Goal: Communication & Community: Answer question/provide support

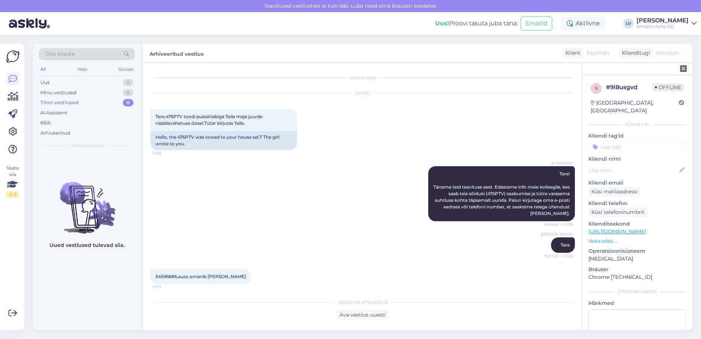
scroll to position [295, 0]
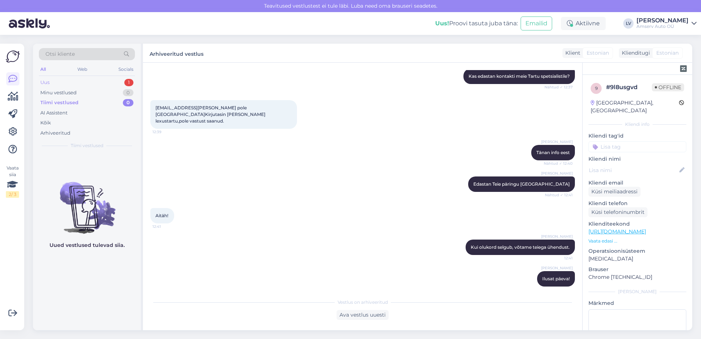
click at [114, 78] on div "Uus 1" at bounding box center [87, 82] width 96 height 10
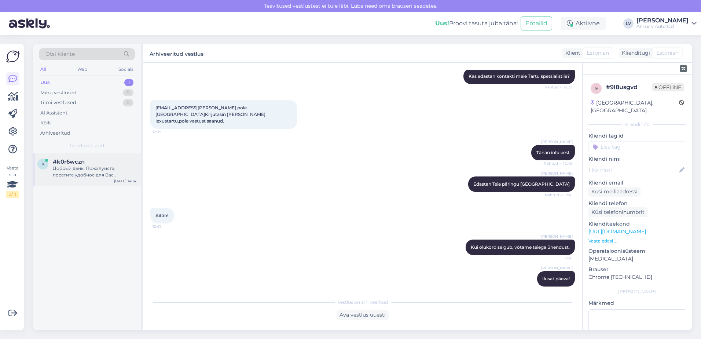
click at [95, 176] on div "Добрый день! Пожалуйста, посетите удобное для Вас представительство. Консультан…" at bounding box center [95, 171] width 84 height 13
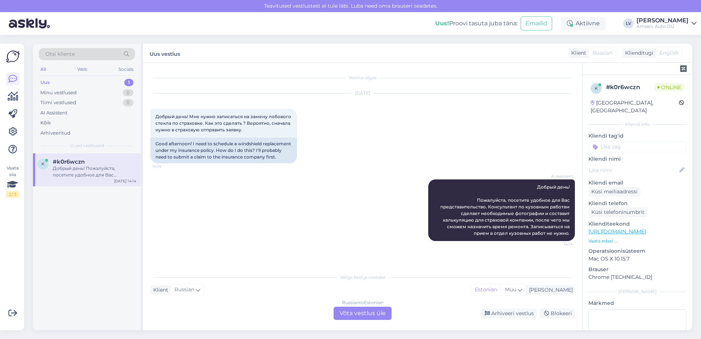
scroll to position [0, 0]
click at [356, 313] on div "Russian to Estonian Võta vestlus üle" at bounding box center [363, 312] width 58 height 13
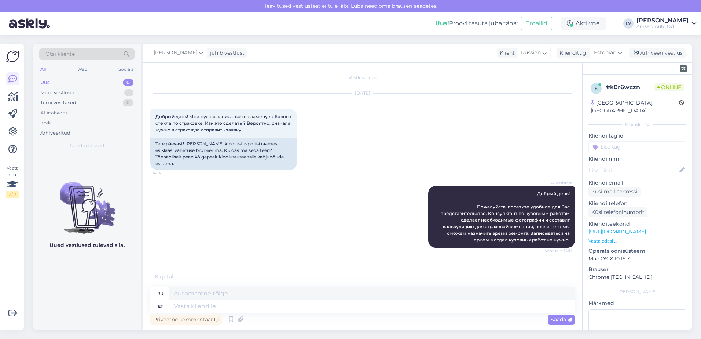
scroll to position [12, 0]
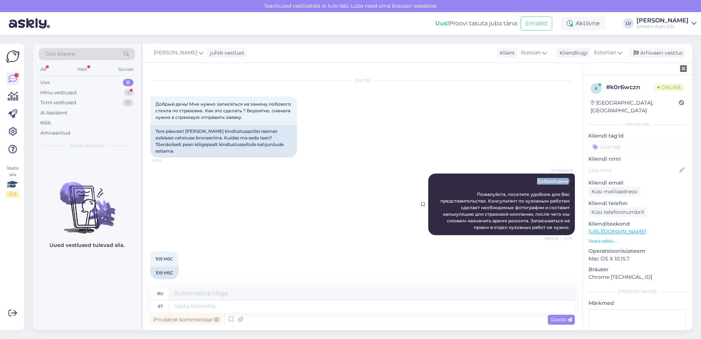
drag, startPoint x: 563, startPoint y: 176, endPoint x: 527, endPoint y: 175, distance: 35.9
click at [527, 175] on div "AI Assistent Добрый день! Пожалуйста, посетите удобное для Вас представительств…" at bounding box center [501, 204] width 147 height 62
drag, startPoint x: 527, startPoint y: 175, endPoint x: 560, endPoint y: 183, distance: 33.8
click at [560, 182] on div "AI Assistent Добрый день! Пожалуйста, посетите удобное для Вас представительств…" at bounding box center [501, 204] width 147 height 62
drag, startPoint x: 566, startPoint y: 175, endPoint x: 530, endPoint y: 175, distance: 36.3
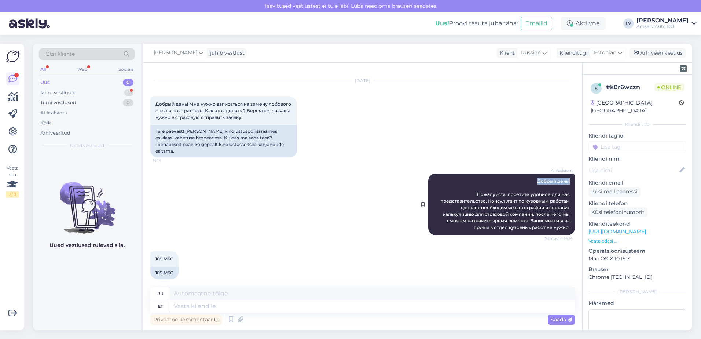
click at [530, 175] on div "AI Assistent Добрый день! Пожалуйста, посетите удобное для Вас представительств…" at bounding box center [501, 204] width 147 height 62
drag, startPoint x: 530, startPoint y: 175, endPoint x: 536, endPoint y: 175, distance: 6.6
copy span "Добрый день!"
click at [219, 303] on textarea at bounding box center [371, 306] width 405 height 12
paste textarea "Добрый день!"
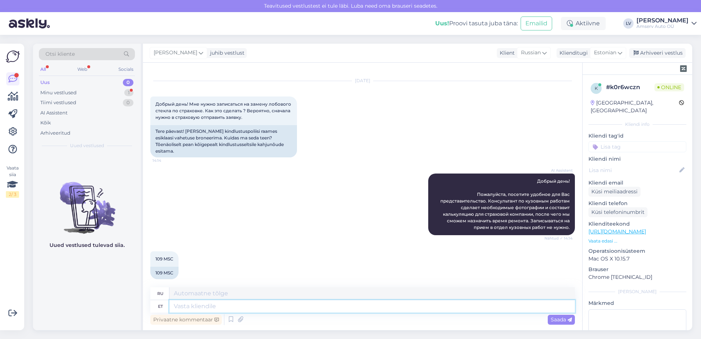
type textarea "Добрый день!"
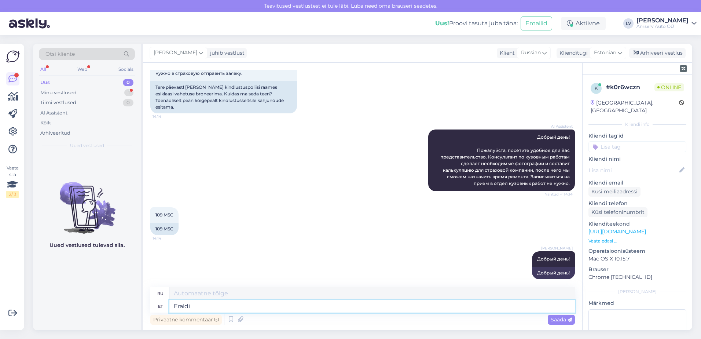
type textarea "Eraldi"
type textarea "Отдельно"
type textarea "Eraldi broneeringut t"
type textarea "Отдельное бронирование"
type textarea "Eraldi broneeringut tegema ei"
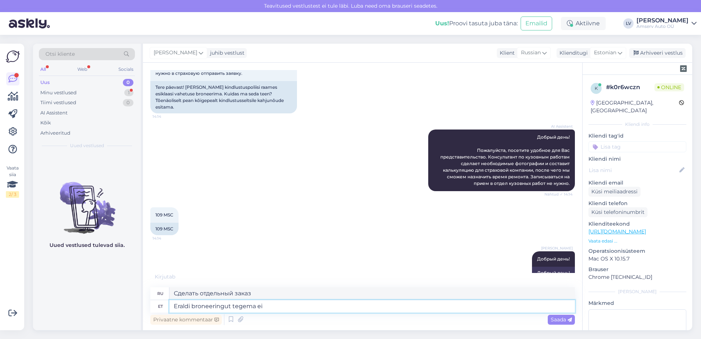
type textarea "Нет необходимости делать отдельное бронирование."
type textarea "Eraldi broneeringut te"
type textarea "Сделать отдельный заказ"
type textarea "Eraldi broneeringut"
type textarea "Нет необходимости делать отдельное бронирование."
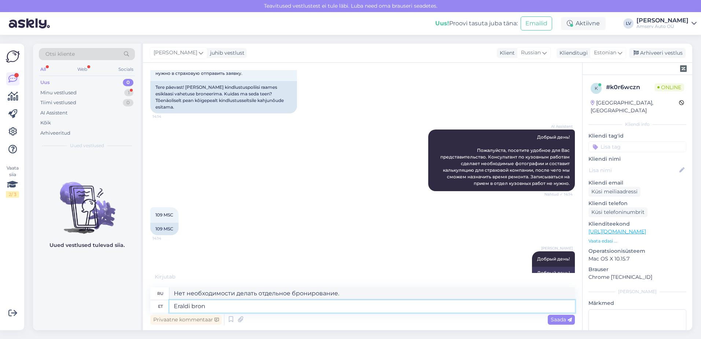
type textarea "Eraldi bro"
type textarea "Отдельное бронирование"
type textarea "E"
type textarea "Отдельно"
type textarea "tulge ko"
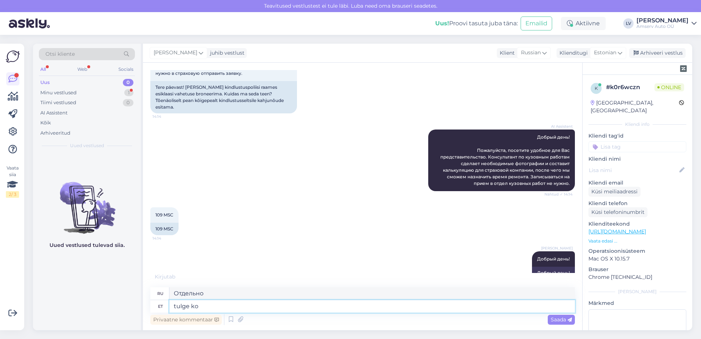
type textarea "приходить"
type textarea "tulge [PERSON_NAME],"
type textarea "идите сюда,"
type textarea "tulge [PERSON_NAME], broneerima ei"
type textarea "приходите и забронируйте"
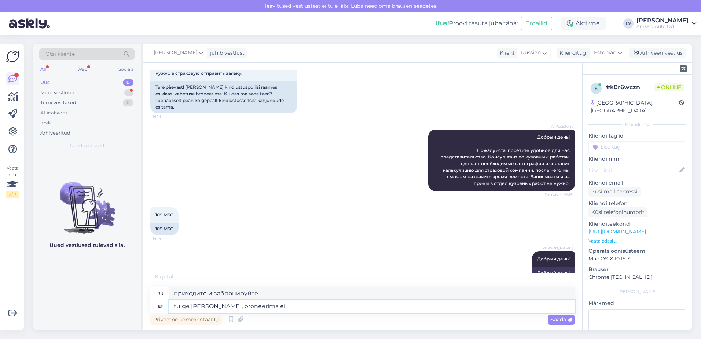
type textarea "tulge [PERSON_NAME], broneerima ei"
type textarea "приходите, без бронирования"
type textarea "tulge [PERSON_NAME], broneeri"
type textarea "приходите и забронируйте"
type textarea "tulge [PERSON_NAME], broneerida aega ei"
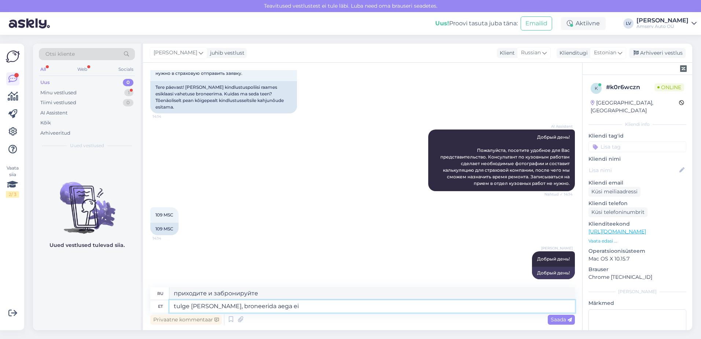
type textarea "приходите, запишитесь на прием"
type textarea "tulge [PERSON_NAME], broneerida aega ei ole"
type textarea "приходите, не нужно записываться на прием"
type textarea "tulge [PERSON_NAME], broneerida aega ei ole vaj"
type textarea "приходите, нет времени бронировать"
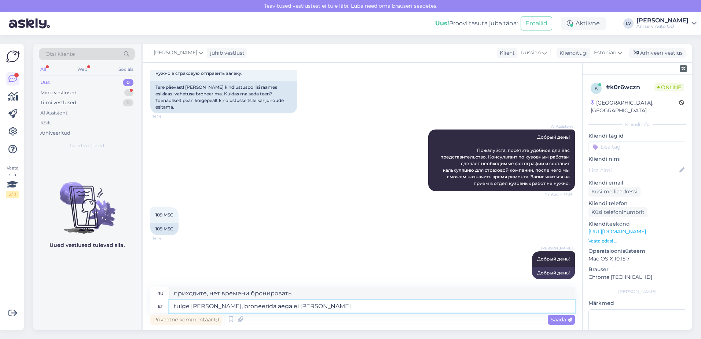
type textarea "tulge [PERSON_NAME], broneerida aega ei [PERSON_NAME]"
type textarea "Приходите, записываться на прием не нужно."
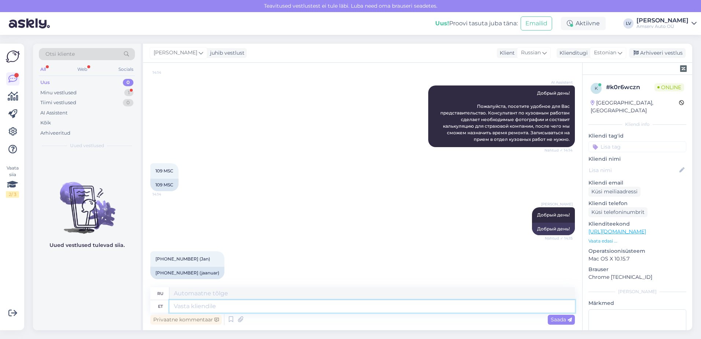
scroll to position [144, 0]
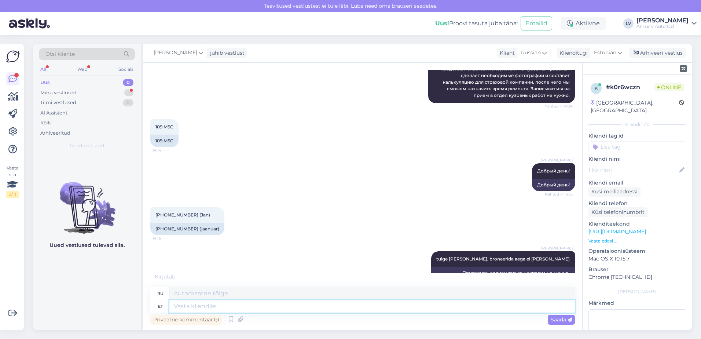
type textarea "t"
type textarea "т"
type textarea "Tulge e"
type textarea "Приходить"
type textarea "T"
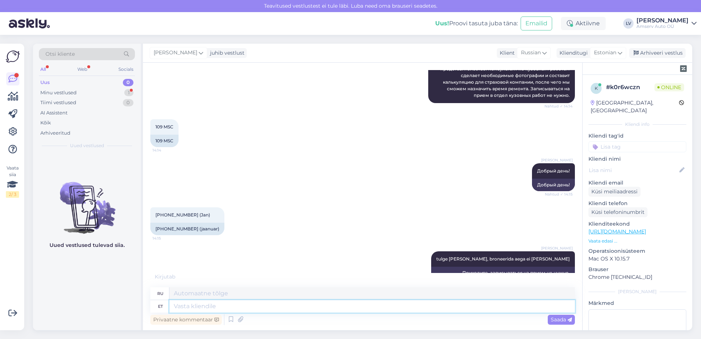
scroll to position [188, 0]
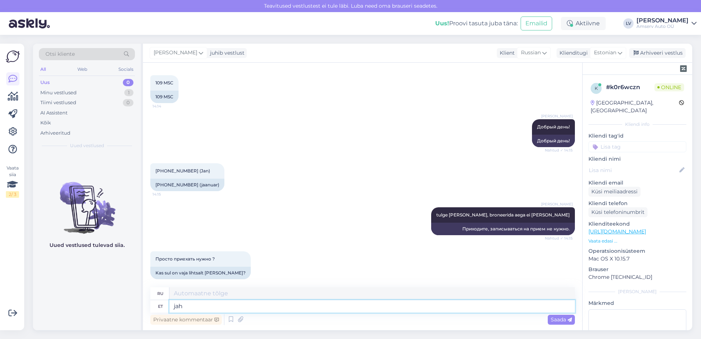
type textarea "jah,"
type textarea "да"
type textarea "jah, t"
type textarea "да,"
type textarea "jah, täpselt ni"
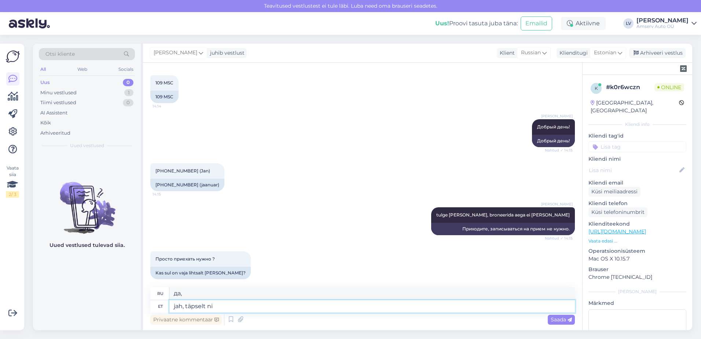
type textarea "да, именно так"
type textarea "jah, täpselt nii."
type textarea "да, именно так."
type textarea "jah, täpselt nii. Tulge koh"
type textarea "Да, именно. Давай."
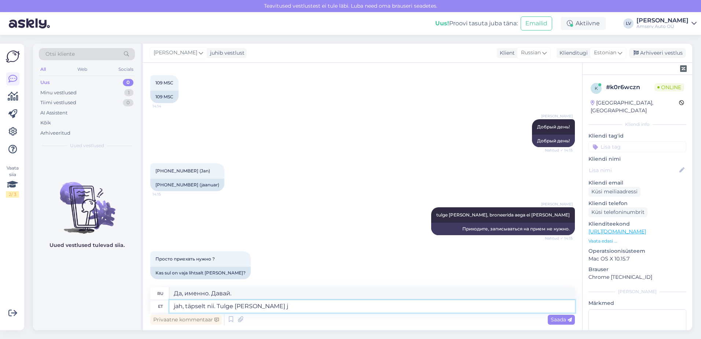
type textarea "jah, täpselt nii. Tulge [PERSON_NAME]"
type textarea "Да, именно. Иди сюда."
type textarea "jah, täpselt nii. Tulge [PERSON_NAME] spe"
type textarea "Да, именно так. Приходите и"
type textarea "jah, täpselt nii. Tulge [PERSON_NAME] spetsialist vaa"
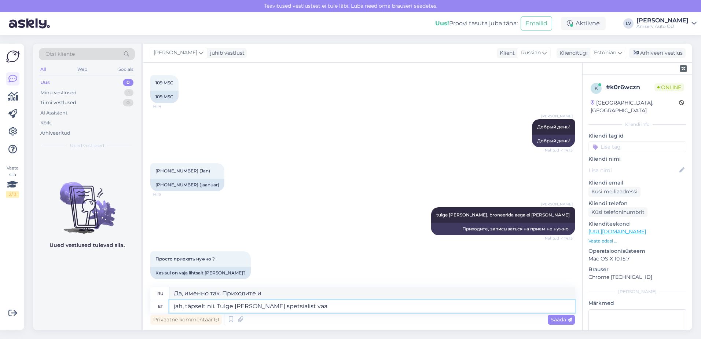
type textarea "Да, всё верно. Приходите к специалисту."
type textarea "jah, täpselt nii. Tulge [PERSON_NAME] spetsialist vaatab ü"
type textarea "Да, всё верно. Приходите, специалист осмотрит."
type textarea "jah, täpselt nii. Tulge [PERSON_NAME] spetsialist vaatab [PERSON_NAME]"
type textarea "Да, всё верно. Приходите, специалист проверит."
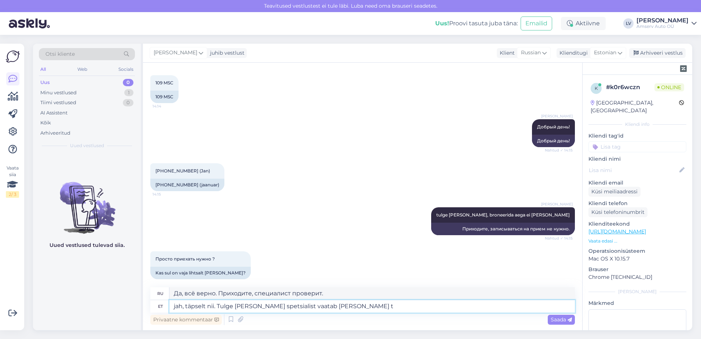
type textarea "jah, täpselt nii. Tulge [PERSON_NAME] spetsialist vaatab [PERSON_NAME] te"
type textarea "Да, всё верно. Приходите, специалист осмотрит и..."
type textarea "jah, täpselt nii. Tulge [PERSON_NAME] spetsialist vaatab [PERSON_NAME] teeb k"
type textarea "Да, всё верно. Приходите, специалист осмотрит и сделает."
type textarea "jah, täpselt nii. Tulge [PERSON_NAME] spetsialist vaatab [PERSON_NAME] teeb kal…"
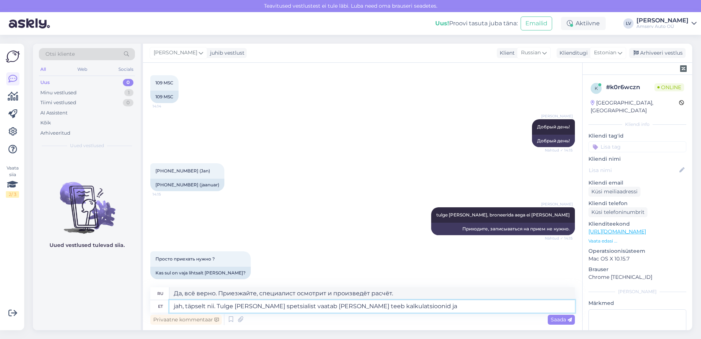
type textarea "Да, всё верно. Приезжайте, специалист осмотрит, сделает расчёты и..."
type textarea "jah, täpselt nii. Tulge [PERSON_NAME] spetsialist vaatab [PERSON_NAME] teeb kal…"
type textarea "Да, всё верно. Приезжайте, специалист осмотрит, сделает расчёты и отправит."
type textarea "jah, täpselt nii. Tulge [PERSON_NAME] spetsialist vaatab [PERSON_NAME] teeb kal…"
type textarea "Да, всё верно. Приезжайте, специалист проверит, сделает расчёты и отправит их в…"
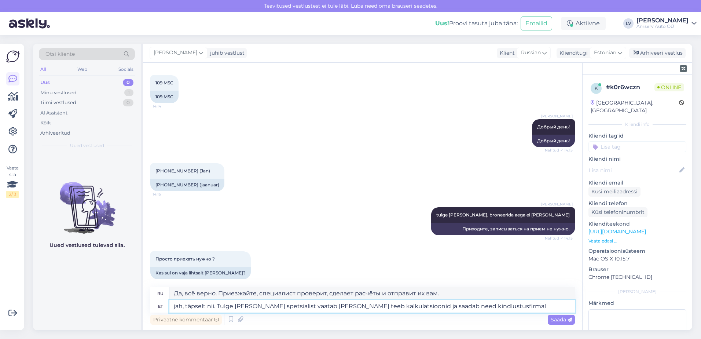
type textarea "jah, täpselt nii. Tulge [PERSON_NAME] spetsialist vaatab [PERSON_NAME] teeb kal…"
type textarea "Да, всё верно. Приходите, специалист проверит, сделает расчёты и отправит их в …"
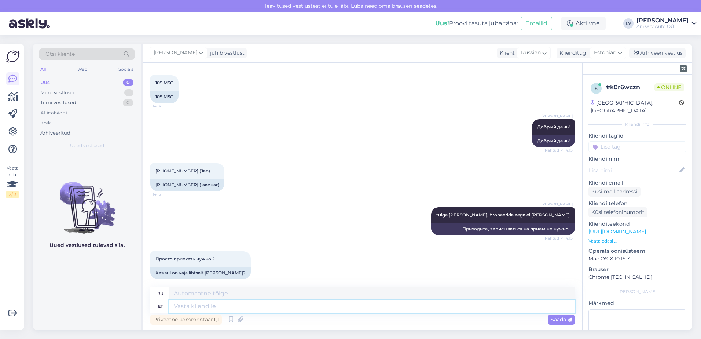
scroll to position [246, 0]
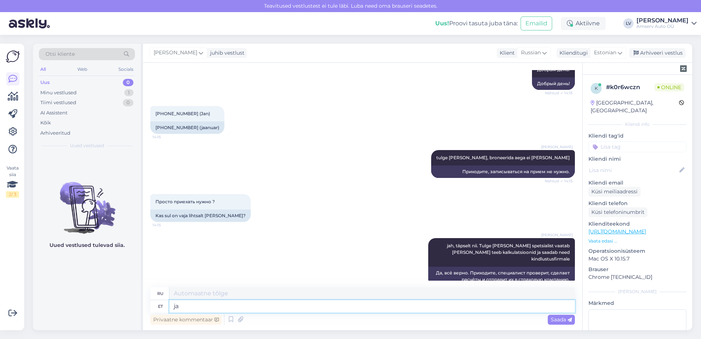
type textarea "ja s"
type textarea "и"
type textarea "ja siis"
type textarea "а потом"
type textarea "ja siis Tied"
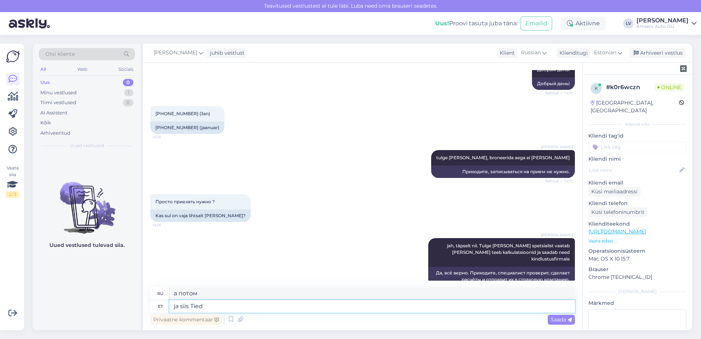
type textarea "а затем галстуки"
type textarea "ja siis Teid ku"
type textarea "и тогда ты"
type textarea "ja siis Teid kutsut"
type textarea "а затем позвоню тебе"
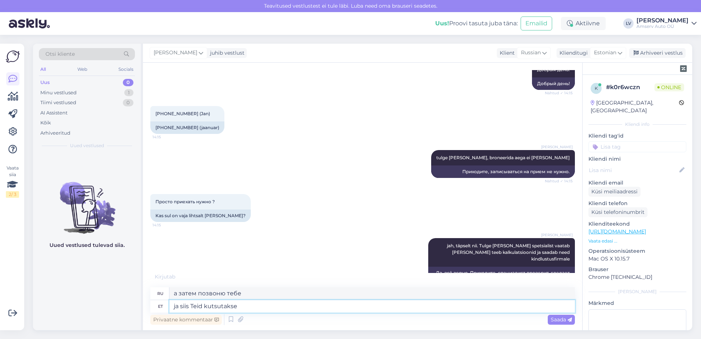
type textarea "ja siis Teid kutsutakse r"
type textarea "и тогда вас зовут"
type textarea "ja siis Teid kutsutakse remonti"
type textarea "и затем вас вызывают на ремонт"
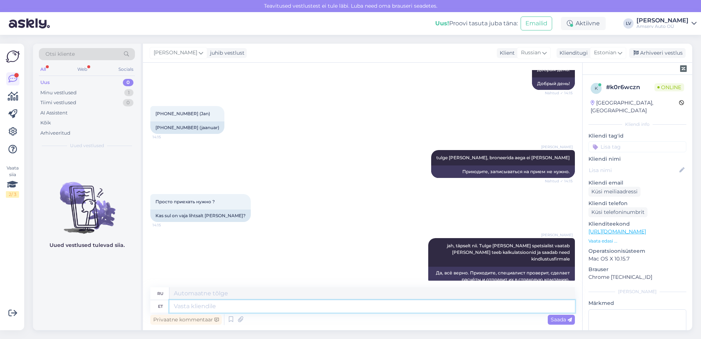
scroll to position [290, 0]
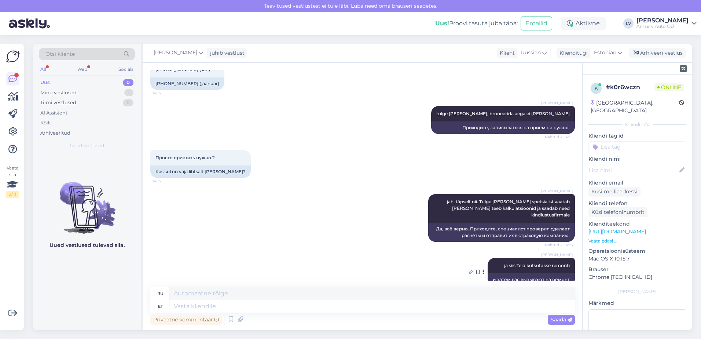
click at [469, 269] on icon at bounding box center [471, 271] width 4 height 4
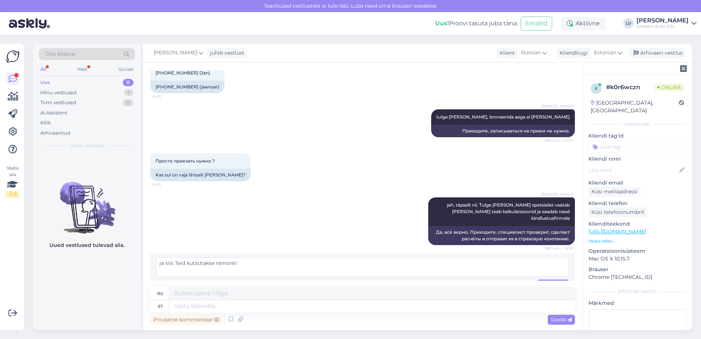
click at [214, 257] on textarea "ja siis Teid kutsutakse remonti" at bounding box center [362, 266] width 413 height 19
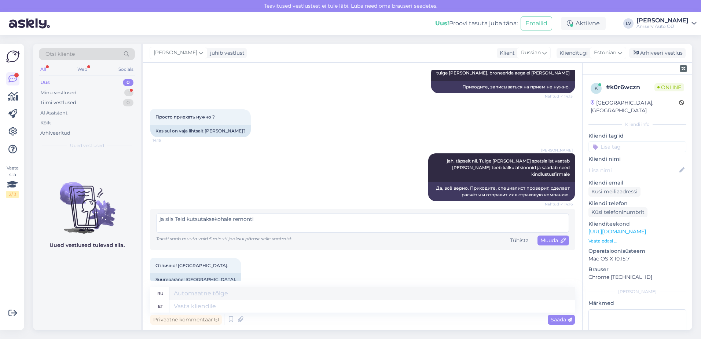
click at [214, 213] on textarea "ja siis Teid kutsutaksekohale remonti" at bounding box center [362, 222] width 413 height 19
type textarea "ja siis Teid kutsutakse [PERSON_NAME] remonti"
click at [307, 268] on div "Отлично! [GEOGRAPHIC_DATA]. 14:16 Suurepärane! [GEOGRAPHIC_DATA]." at bounding box center [362, 272] width 425 height 44
click at [511, 235] on div "Tühista" at bounding box center [519, 240] width 25 height 10
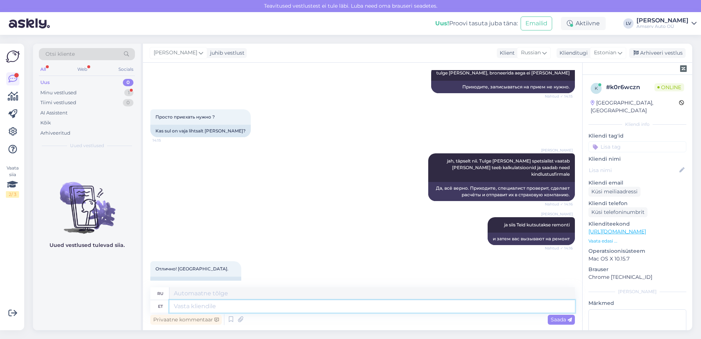
click at [256, 311] on textarea at bounding box center [371, 306] width 405 height 12
type textarea "Aitäh"
type textarea "Спасибо"
type textarea "Aitäh Teile j"
type textarea "Спасибо."
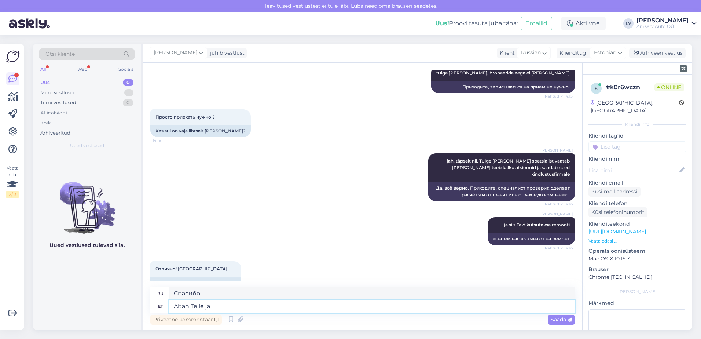
type textarea "Aitäh Teile ja j"
type textarea "[DEMOGRAPHIC_DATA] и"
type textarea "Aitäh Teile ja jääme"
type textarea "Спасибо, мы останемся."
type textarea "Aitäh Teile ja jääme Teid oo"
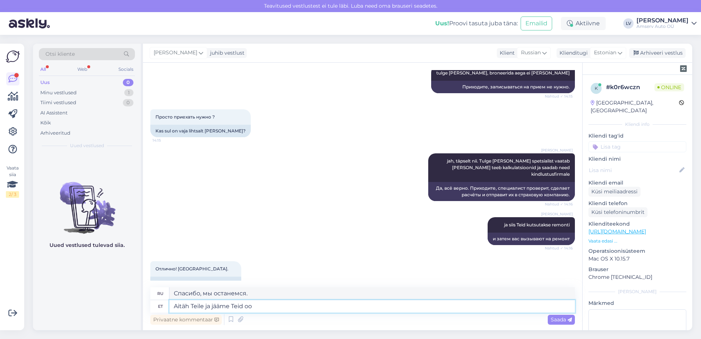
type textarea "Спасибо, мы останемся с вами."
type textarea "Aitäh Teile ja jääme Teid ootama"
type textarea "Спасибо, мы будем вас ждать."
drag, startPoint x: 212, startPoint y: 305, endPoint x: 146, endPoint y: 307, distance: 65.7
click at [147, 305] on div "Vestlus algas [DATE] Добрый день! Мне нужно записаться на замену лобового стекл…" at bounding box center [362, 196] width 439 height 267
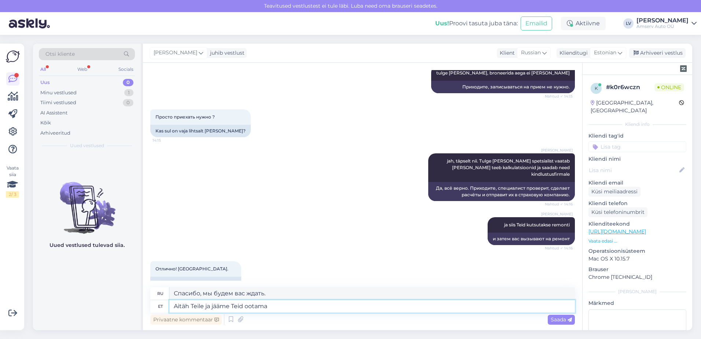
type textarea "jääme Teid ootama"
type textarea "Мы будем ждать вас."
click at [302, 306] on textarea "jääme Teid ootama" at bounding box center [371, 306] width 405 height 12
type textarea "jääme Teid ootama"
click at [562, 318] on span "Saada" at bounding box center [561, 319] width 21 height 7
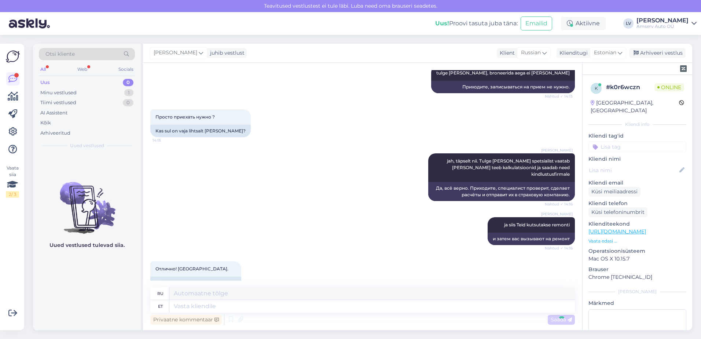
scroll to position [378, 0]
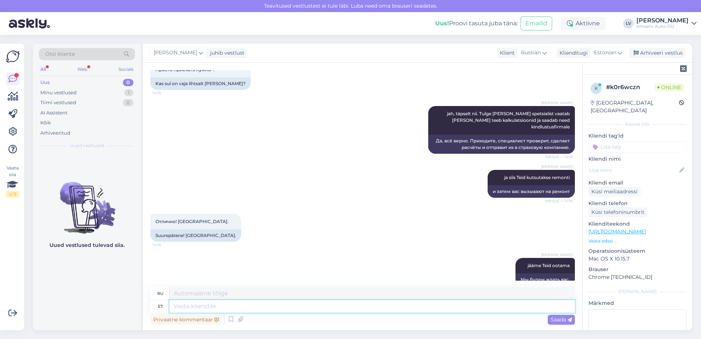
click at [394, 311] on textarea at bounding box center [371, 306] width 405 height 12
type textarea "Ilusat pä"
type textarea "Красивый"
type textarea "Ilusat päeva j"
type textarea "Хорошего дня"
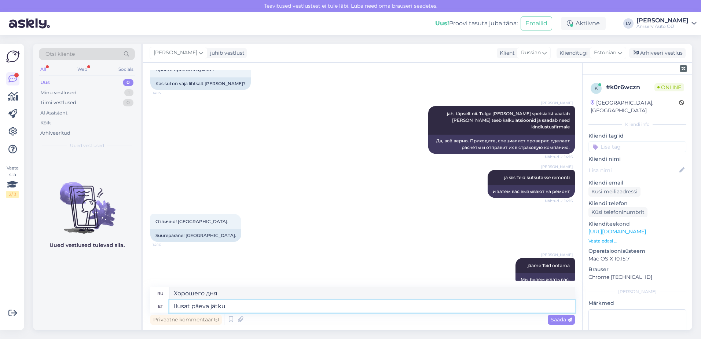
type textarea "Ilusat päeva jätku"
type textarea "Хорошего дня."
type textarea "Ilusat päeva jätku :)"
type textarea "Хорошего дня :)"
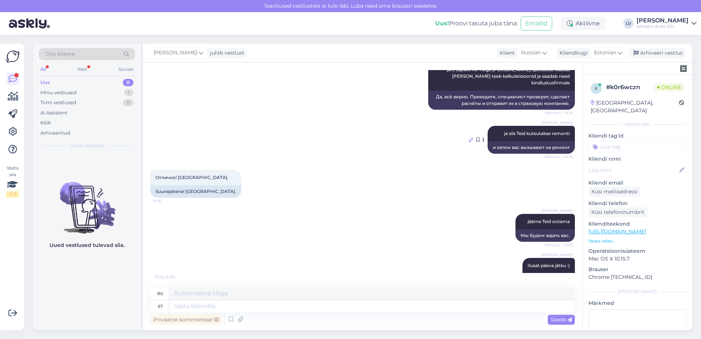
click at [469, 137] on icon at bounding box center [471, 139] width 4 height 4
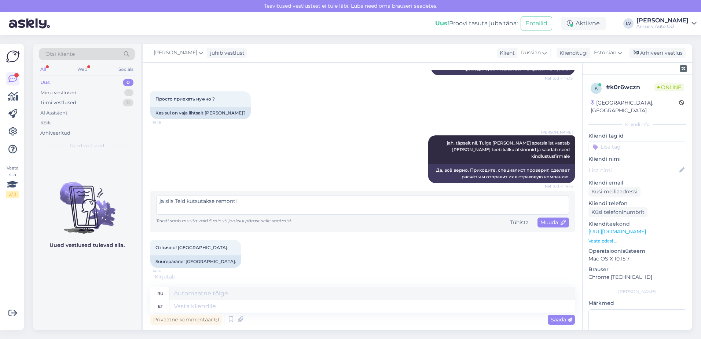
scroll to position [462, 0]
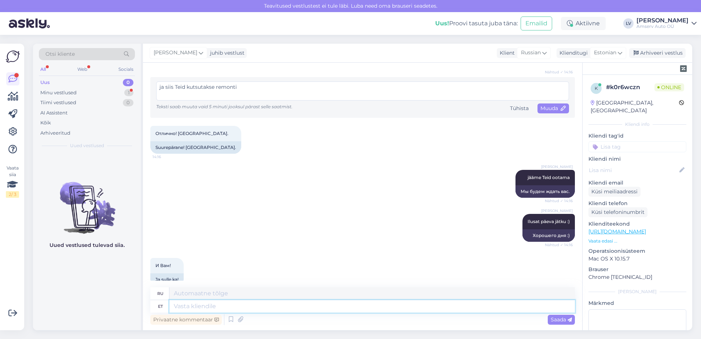
click at [306, 309] on textarea at bounding box center [371, 306] width 405 height 12
type textarea "aitäh"
type textarea "Спасибо"
type textarea "aitäh!"
type textarea "Спасибо!"
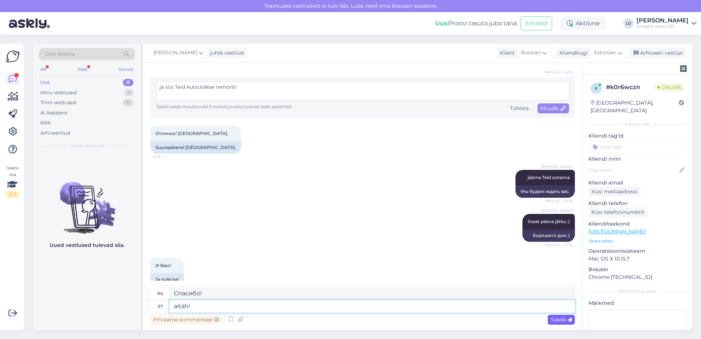
type textarea "aitäh!"
click at [555, 323] on div "Saada" at bounding box center [561, 320] width 27 height 10
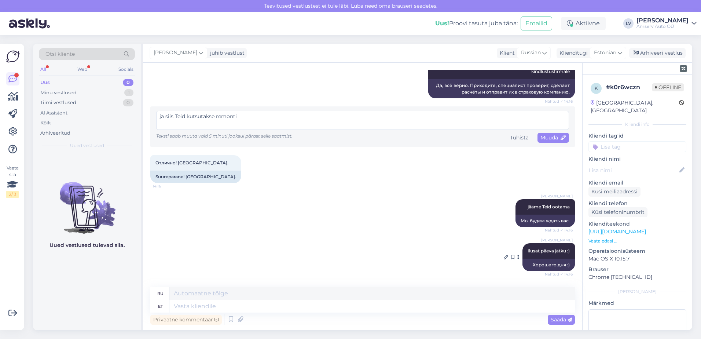
scroll to position [506, 0]
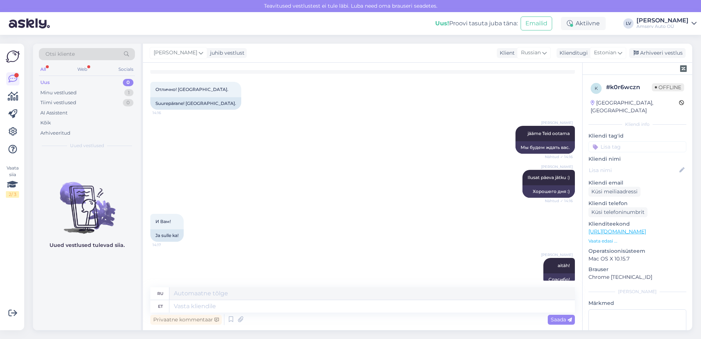
click at [645, 141] on input at bounding box center [637, 146] width 98 height 11
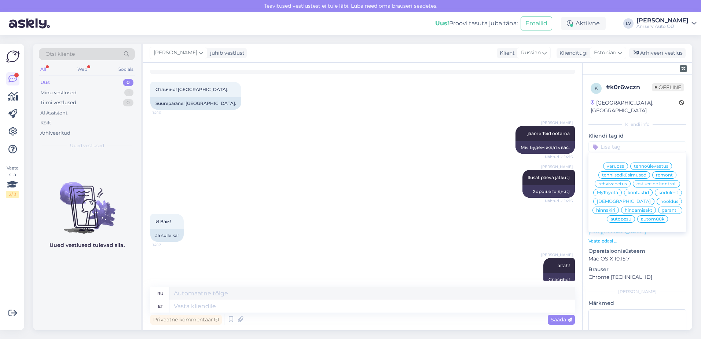
click at [611, 203] on span "[DEMOGRAPHIC_DATA]" at bounding box center [624, 201] width 54 height 4
click at [611, 207] on div "Küsi telefoninumbrit" at bounding box center [617, 212] width 59 height 10
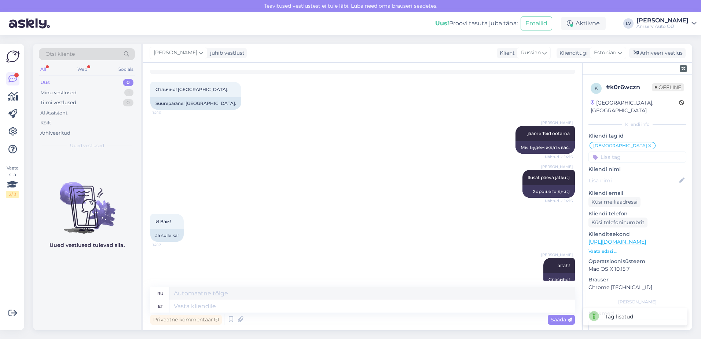
scroll to position [544, 0]
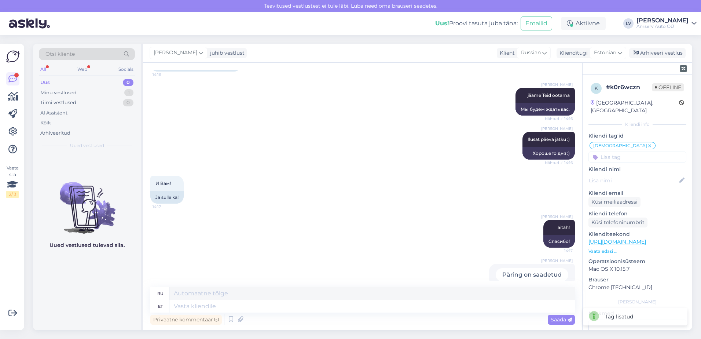
click at [625, 151] on input at bounding box center [637, 156] width 98 height 11
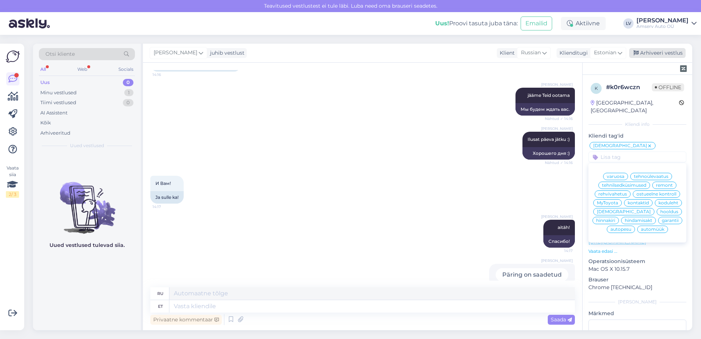
click at [666, 55] on div "Arhiveeri vestlus" at bounding box center [657, 53] width 56 height 10
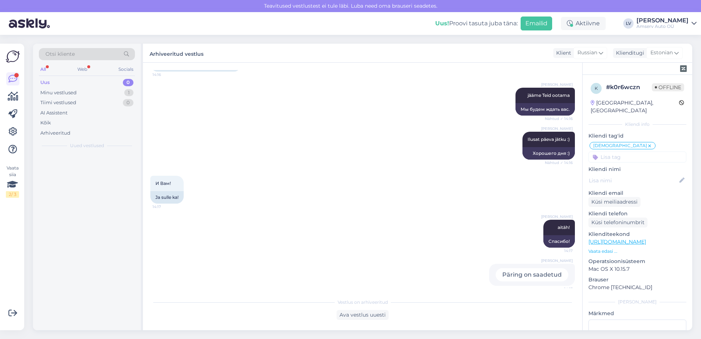
scroll to position [537, 0]
